Goal: Task Accomplishment & Management: Complete application form

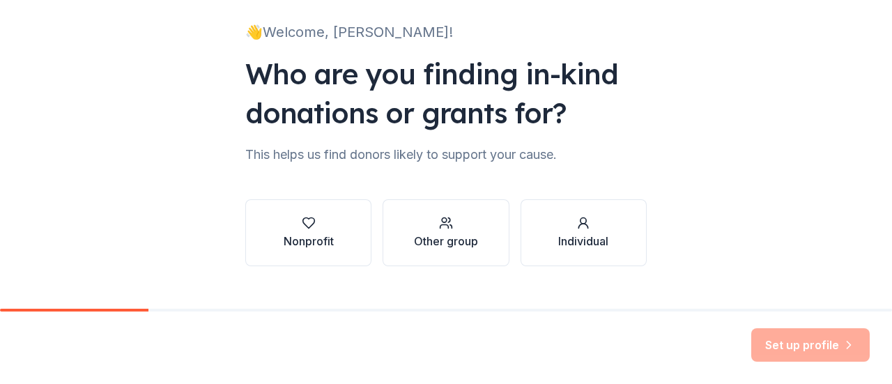
scroll to position [114, 0]
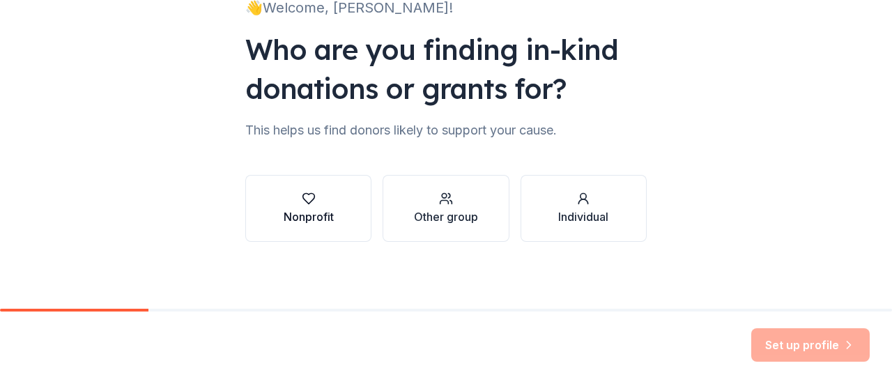
click at [304, 202] on icon "button" at bounding box center [308, 199] width 12 height 10
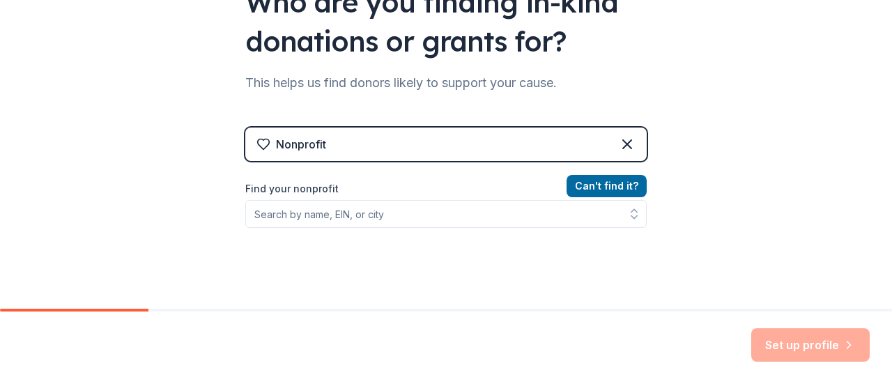
scroll to position [184, 0]
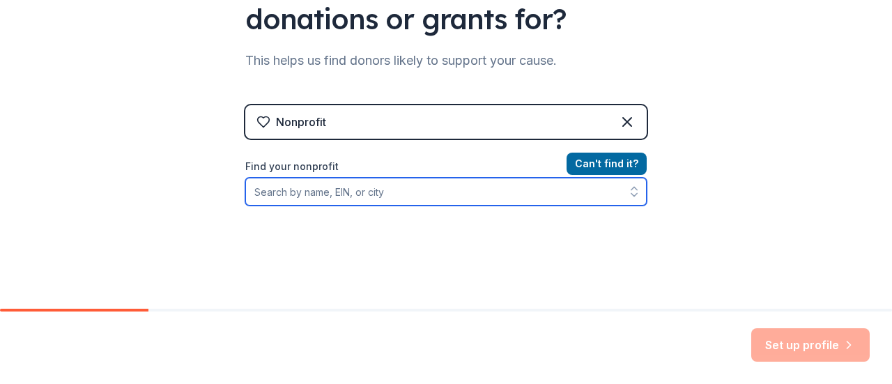
click at [399, 196] on input "Find your nonprofit" at bounding box center [445, 192] width 401 height 28
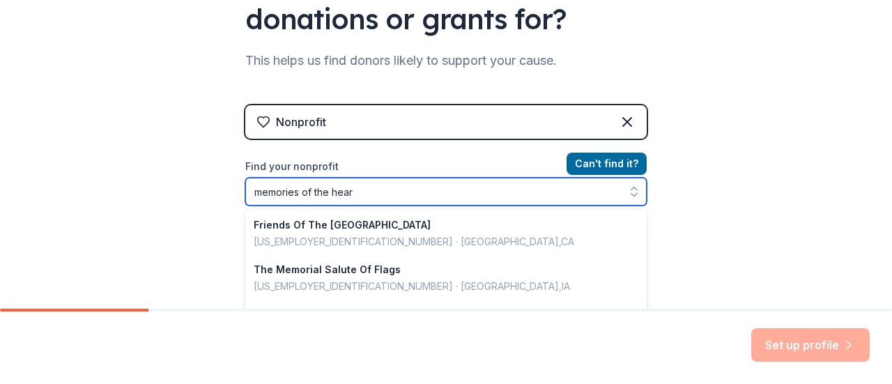
type input "memories of the heart"
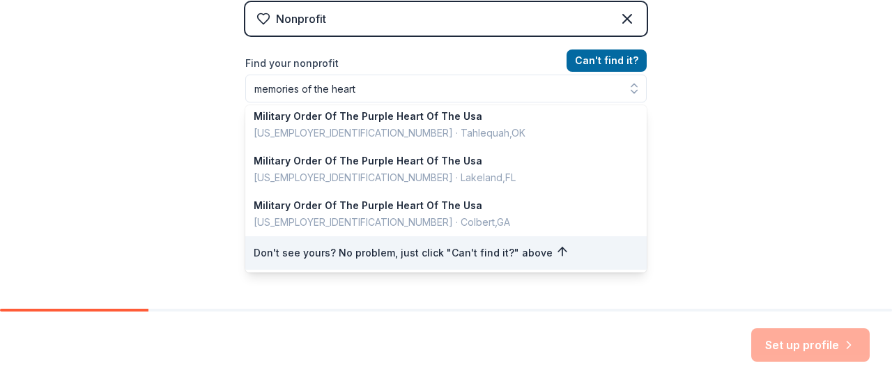
scroll to position [263, 0]
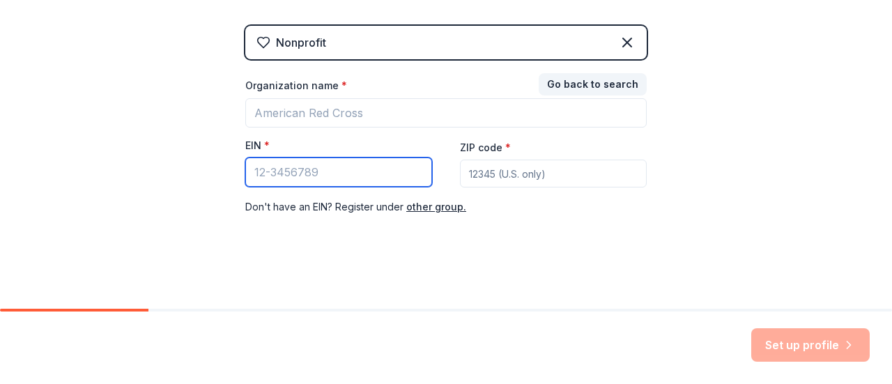
click at [359, 167] on input "EIN *" at bounding box center [338, 171] width 187 height 29
type input "[US_EMPLOYER_IDENTIFICATION_NUMBER]"
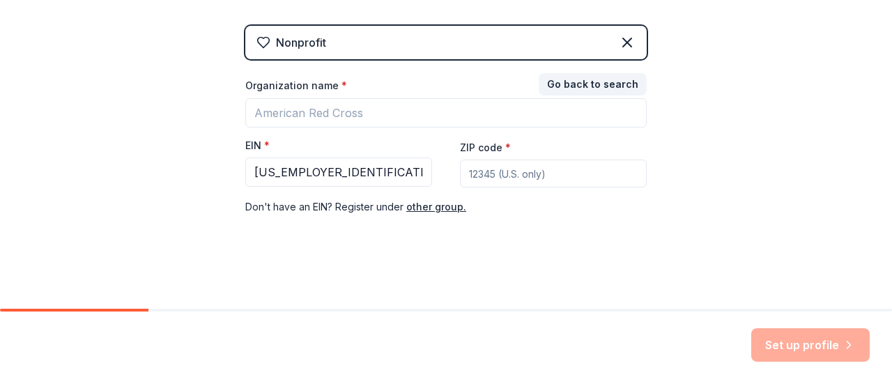
click at [530, 171] on input "ZIP code *" at bounding box center [553, 174] width 187 height 28
type input "95828"
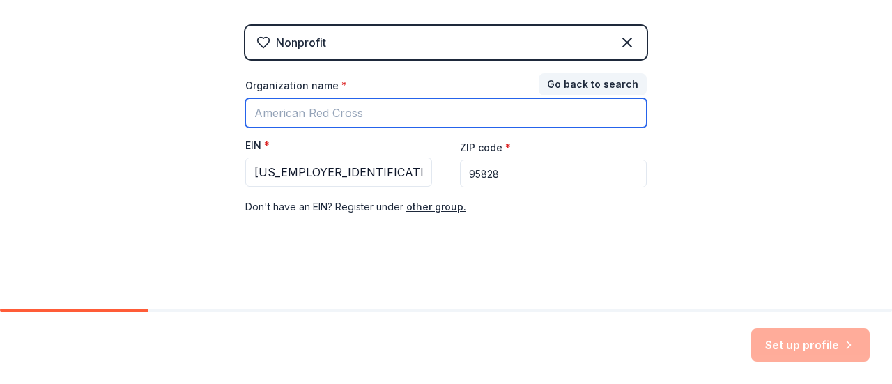
click at [337, 108] on input "Organization name *" at bounding box center [445, 112] width 401 height 29
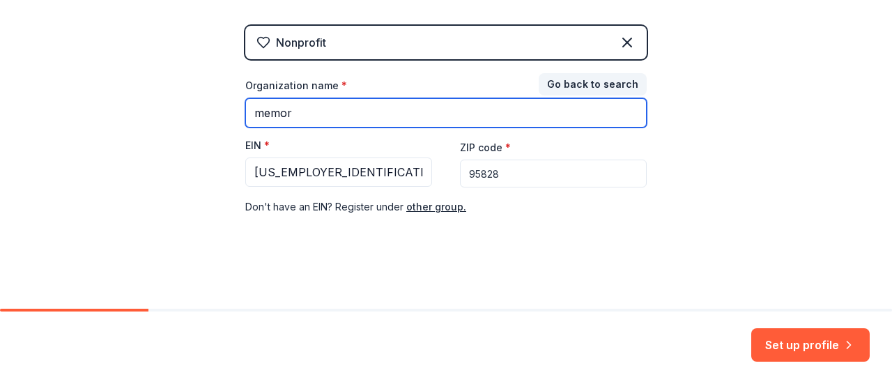
type input "Memories of the Heart, Inc"
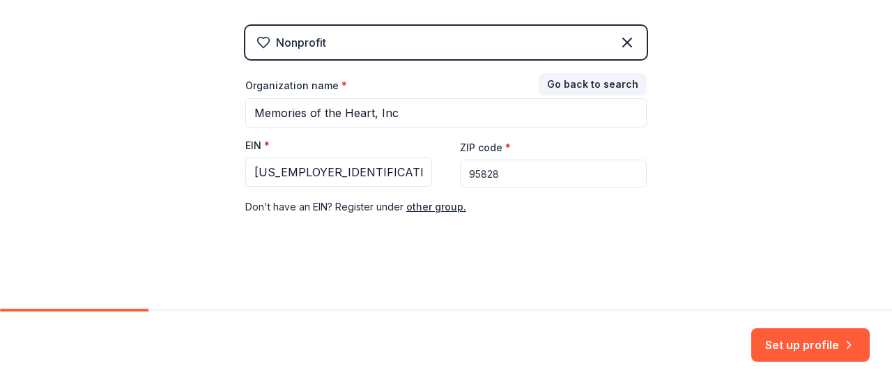
click at [801, 346] on button "Set up profile" at bounding box center [810, 344] width 118 height 33
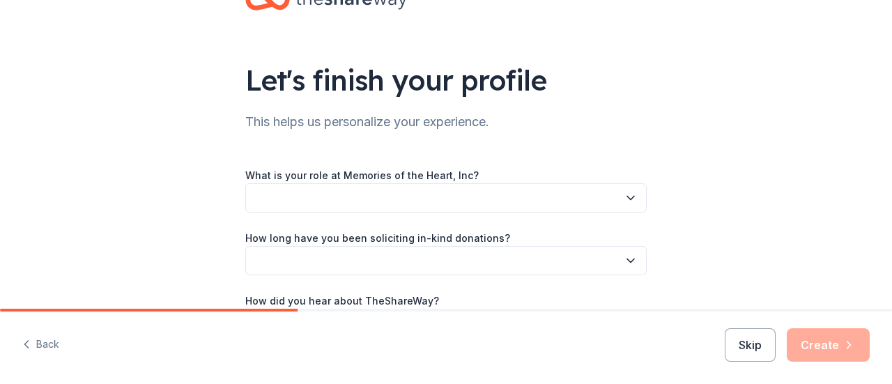
scroll to position [70, 0]
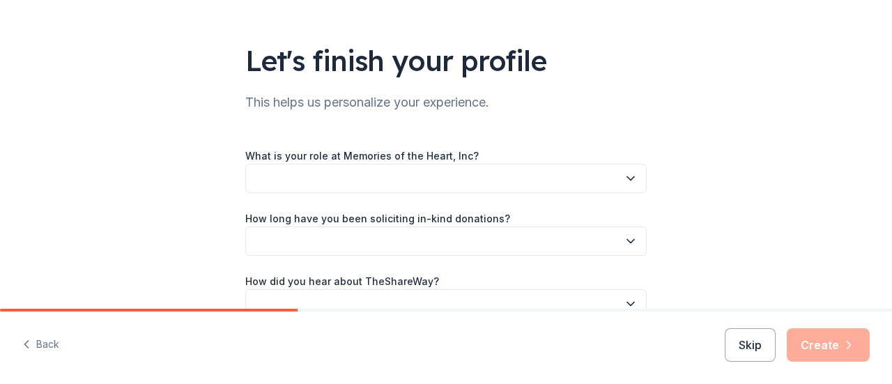
click at [407, 187] on button "button" at bounding box center [445, 178] width 401 height 29
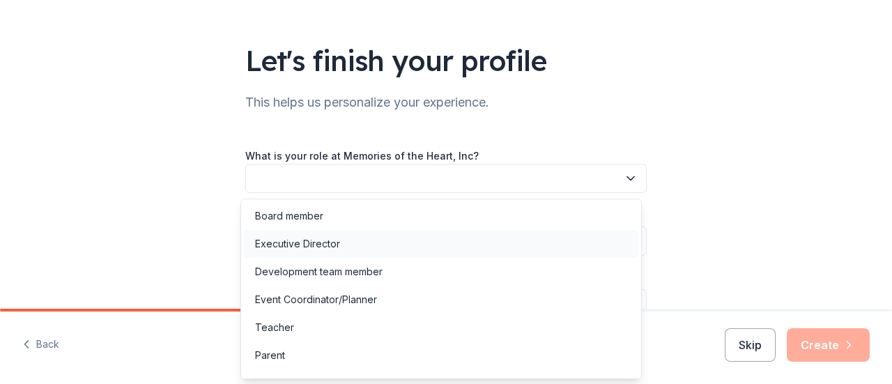
click at [302, 239] on div "Executive Director" at bounding box center [297, 243] width 85 height 17
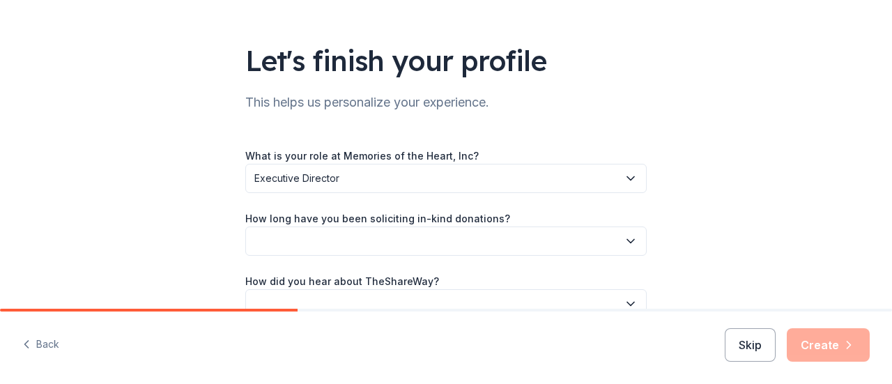
click at [316, 233] on button "button" at bounding box center [445, 240] width 401 height 29
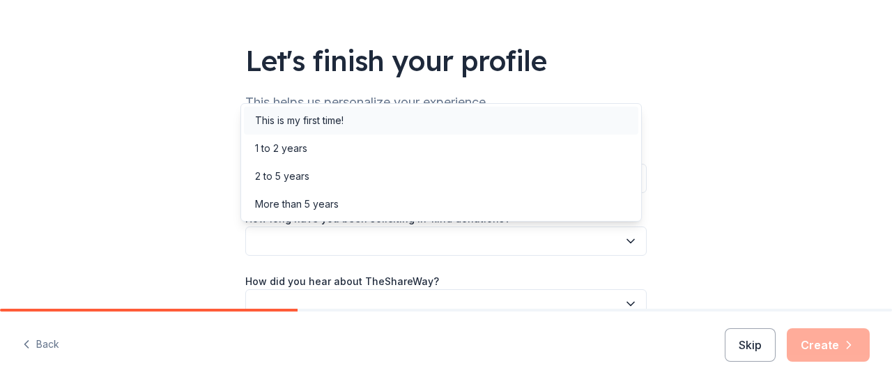
click at [334, 114] on div "This is my first time!" at bounding box center [299, 120] width 88 height 17
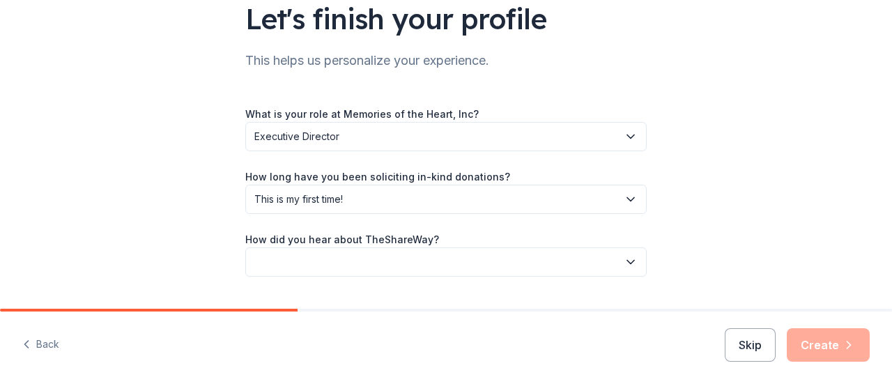
scroll to position [146, 0]
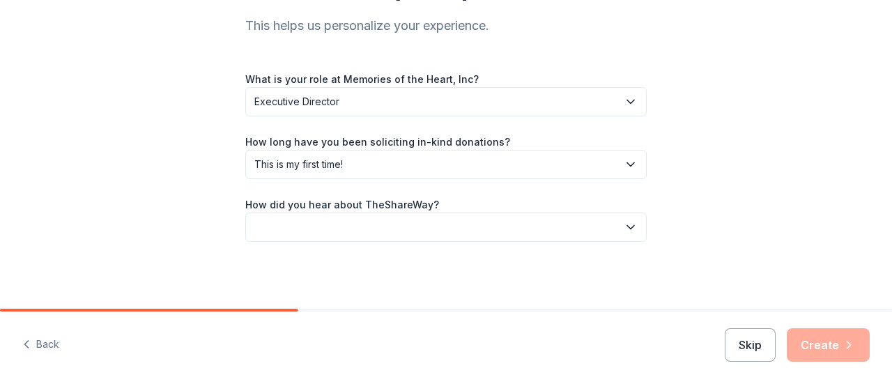
click at [377, 230] on button "button" at bounding box center [445, 226] width 401 height 29
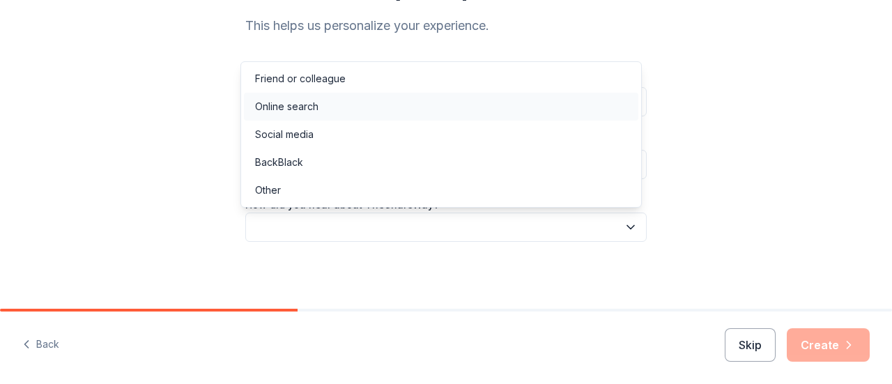
click at [309, 107] on div "Online search" at bounding box center [286, 106] width 63 height 17
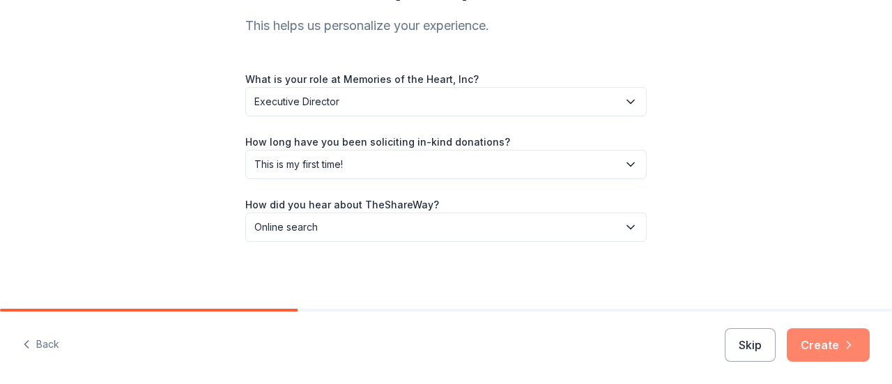
click at [835, 340] on button "Create" at bounding box center [828, 344] width 83 height 33
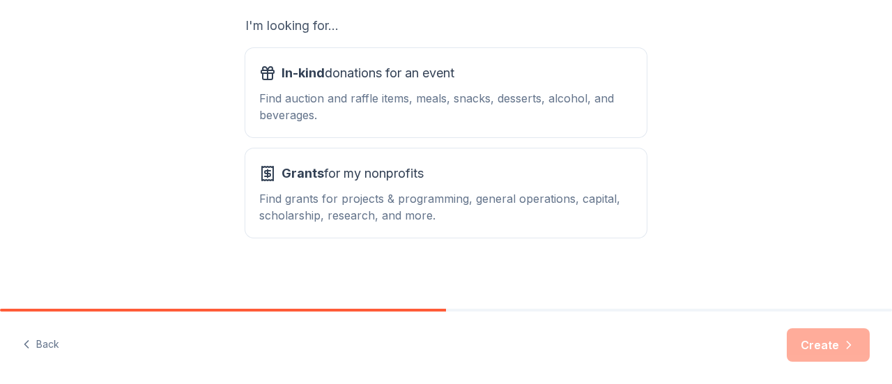
scroll to position [254, 0]
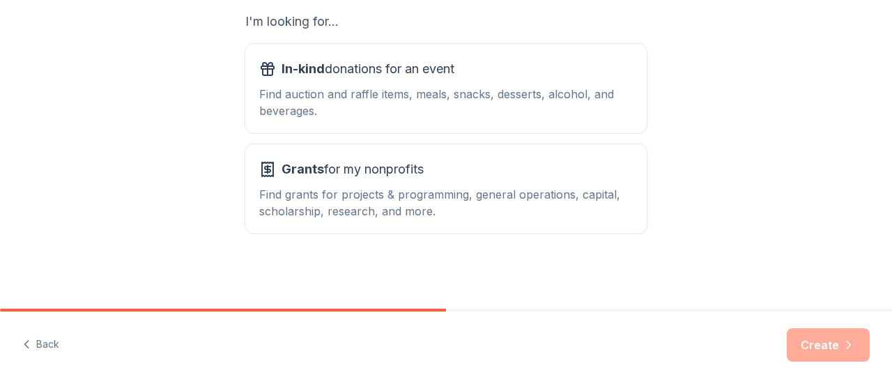
click at [431, 105] on div "Find auction and raffle items, meals, snacks, desserts, alcohol, and beverages." at bounding box center [445, 102] width 373 height 33
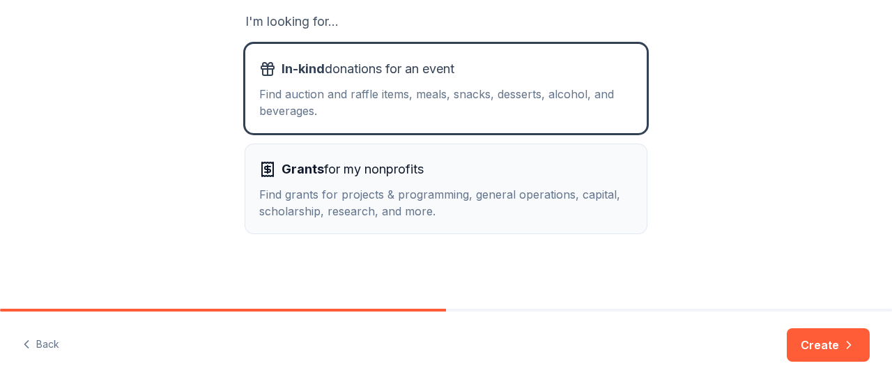
click at [431, 169] on div "Grants for my nonprofits" at bounding box center [445, 169] width 373 height 22
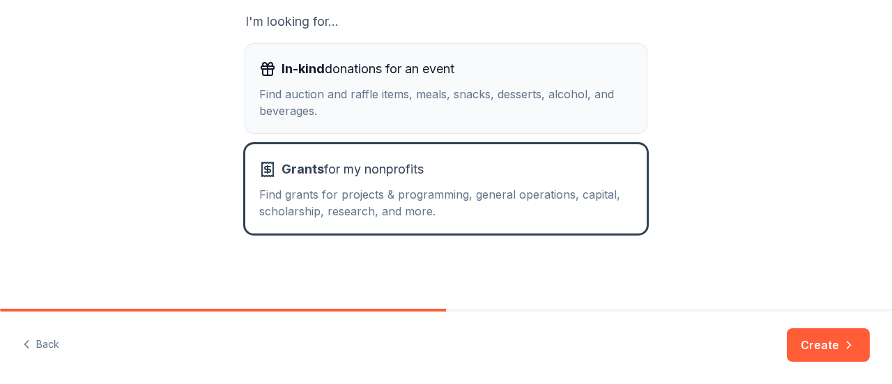
click at [422, 76] on span "In-kind donations for an event" at bounding box center [367, 69] width 173 height 22
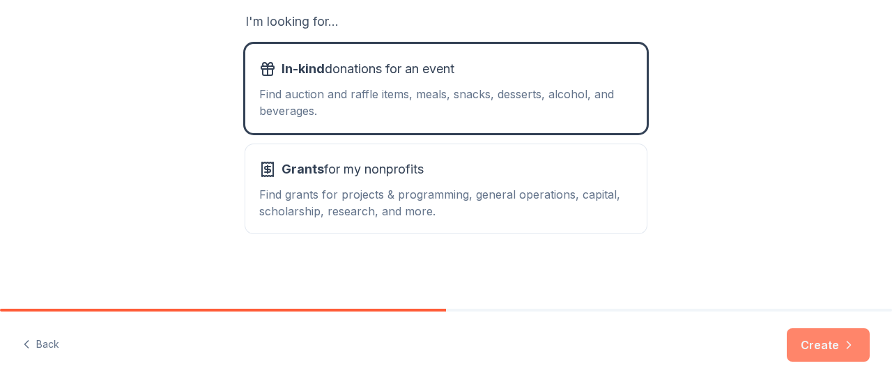
click at [832, 339] on button "Create" at bounding box center [828, 344] width 83 height 33
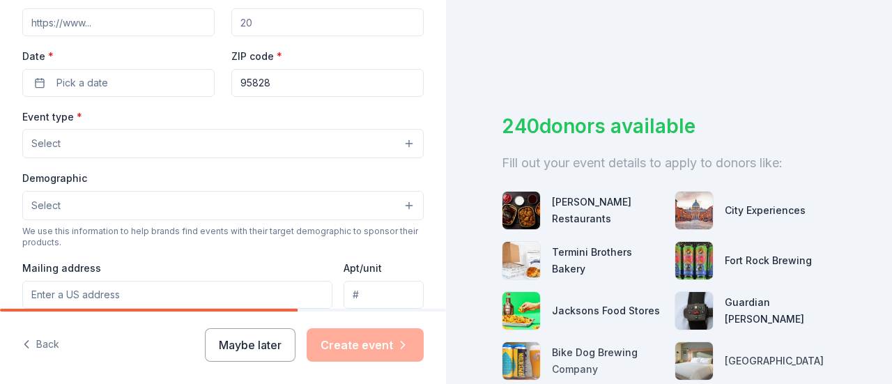
scroll to position [348, 0]
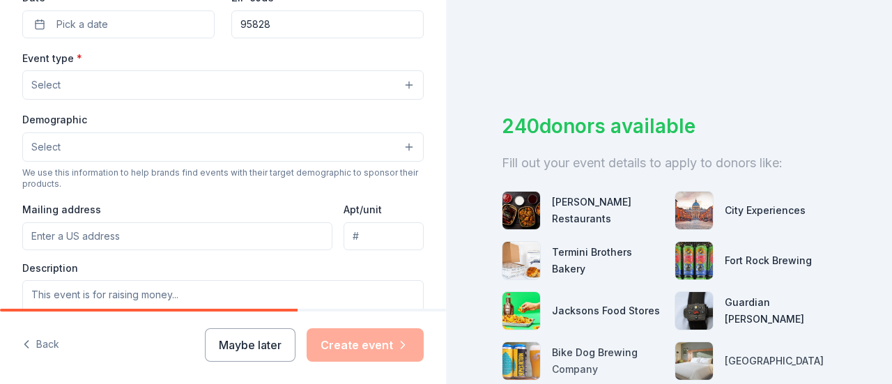
click at [251, 343] on button "Maybe later" at bounding box center [250, 344] width 91 height 33
click at [252, 342] on button "Maybe later" at bounding box center [250, 344] width 91 height 33
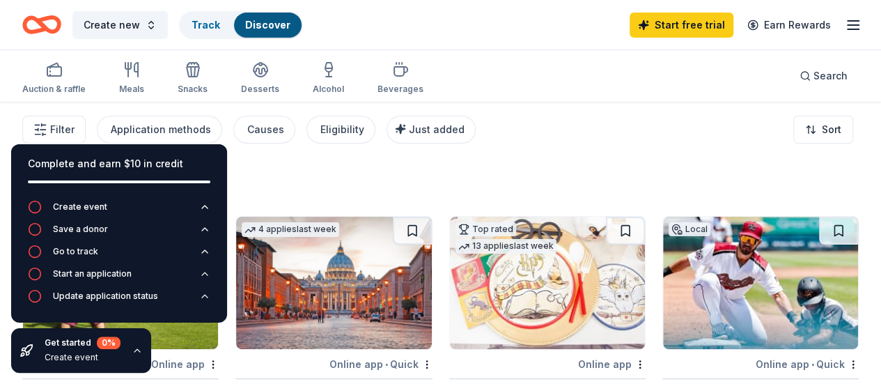
click at [563, 112] on div "Filter Application methods Causes Eligibility Just added Sort" at bounding box center [440, 130] width 881 height 56
click at [337, 73] on icon "button" at bounding box center [328, 69] width 17 height 17
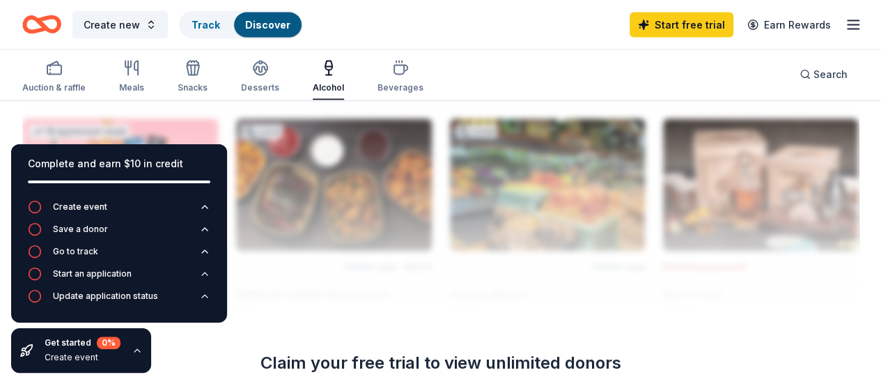
scroll to position [1465, 0]
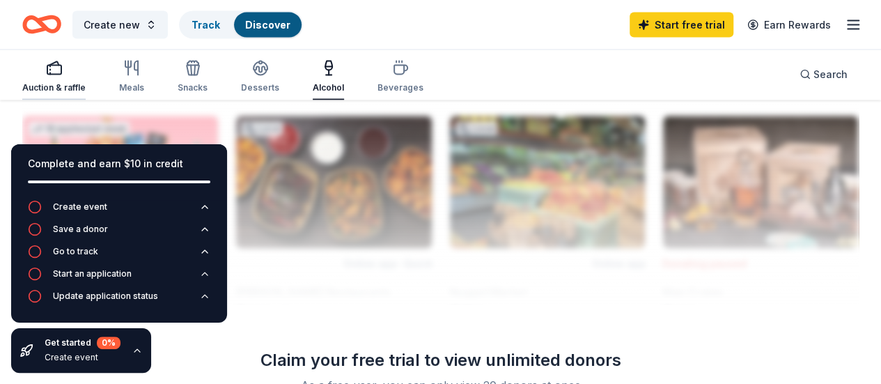
click at [63, 72] on icon "button" at bounding box center [54, 68] width 17 height 17
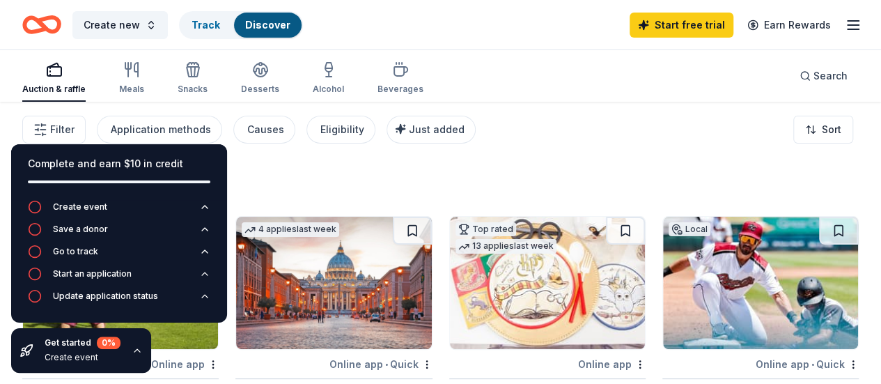
click at [137, 352] on icon "button" at bounding box center [137, 350] width 11 height 11
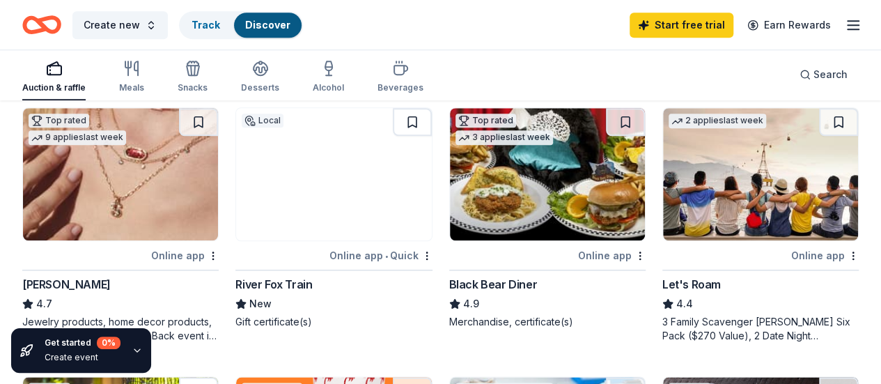
scroll to position [627, 0]
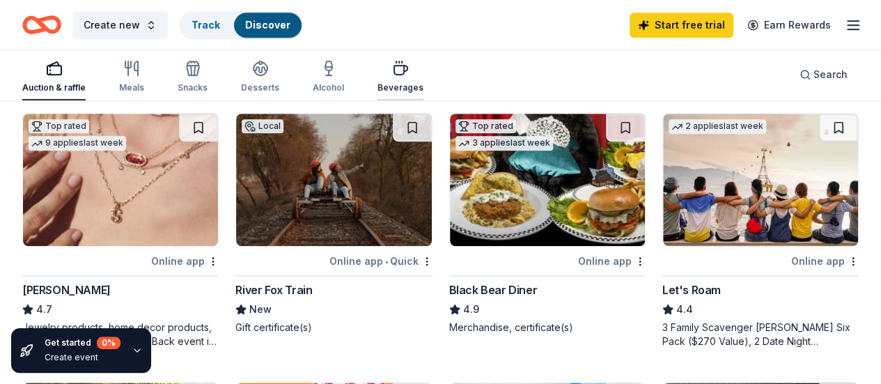
click at [408, 70] on icon "button" at bounding box center [400, 68] width 17 height 17
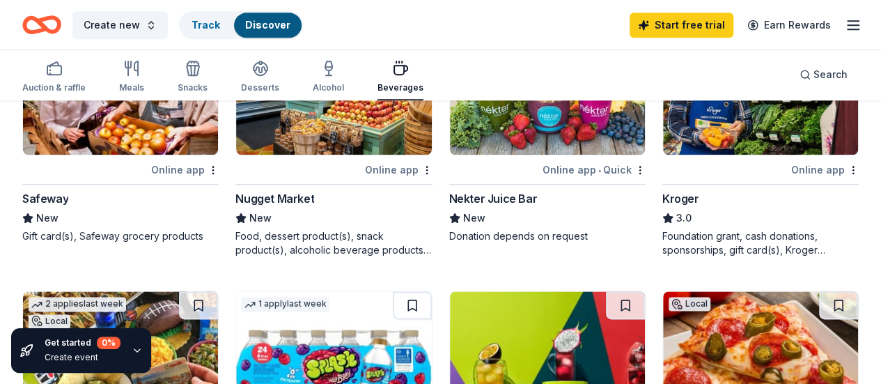
scroll to position [697, 0]
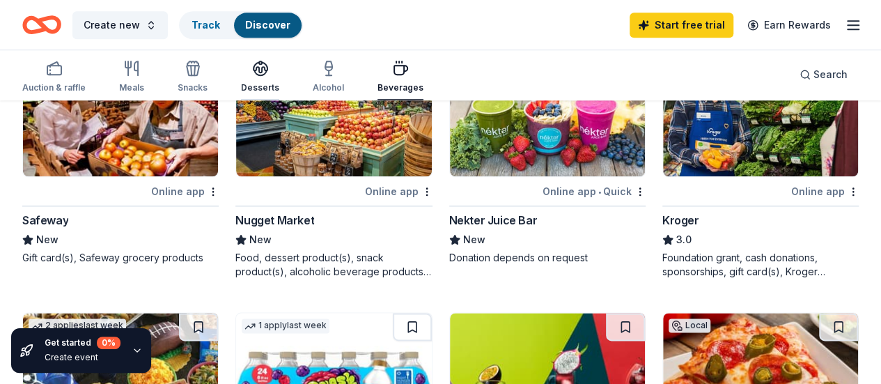
click at [261, 77] on div "Desserts" at bounding box center [260, 76] width 38 height 33
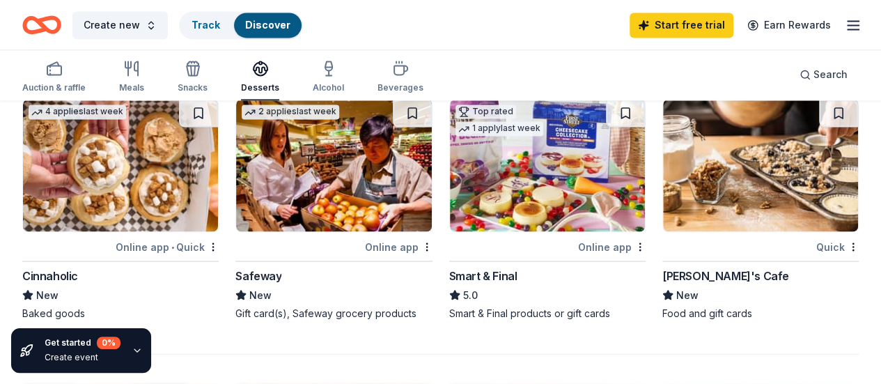
scroll to position [1184, 0]
